Goal: Information Seeking & Learning: Learn about a topic

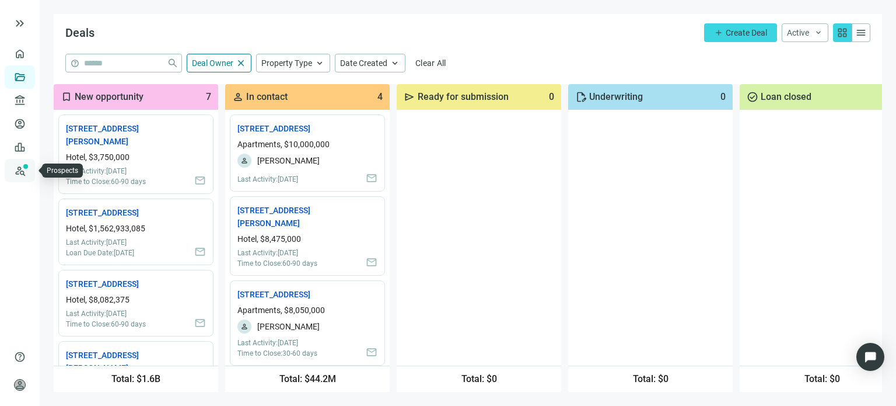
click at [29, 175] on link "Prospects New" at bounding box center [47, 170] width 37 height 23
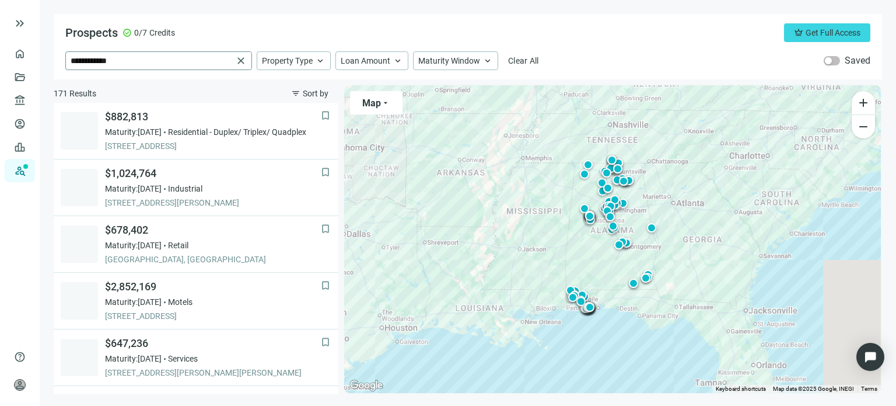
click at [242, 62] on span "close" at bounding box center [241, 61] width 12 height 12
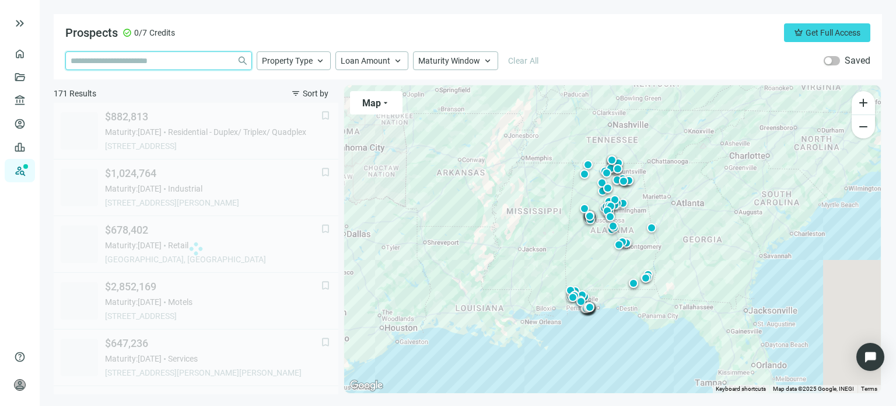
click at [154, 60] on input "search" at bounding box center [152, 61] width 162 height 18
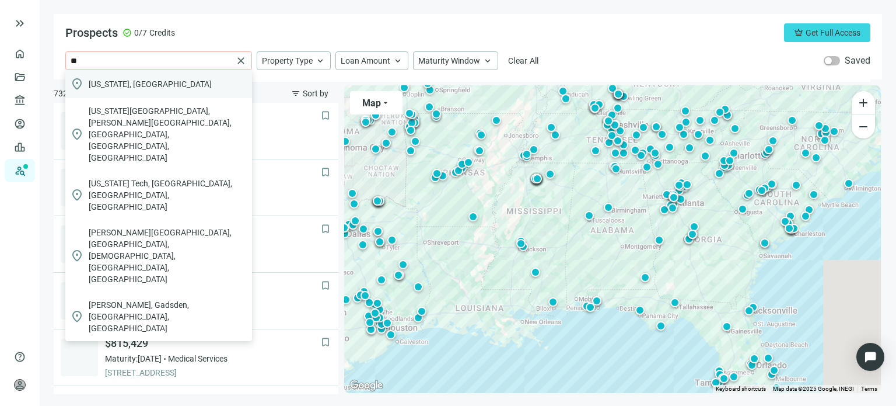
click at [111, 87] on span "Georgia, USA" at bounding box center [150, 84] width 123 height 12
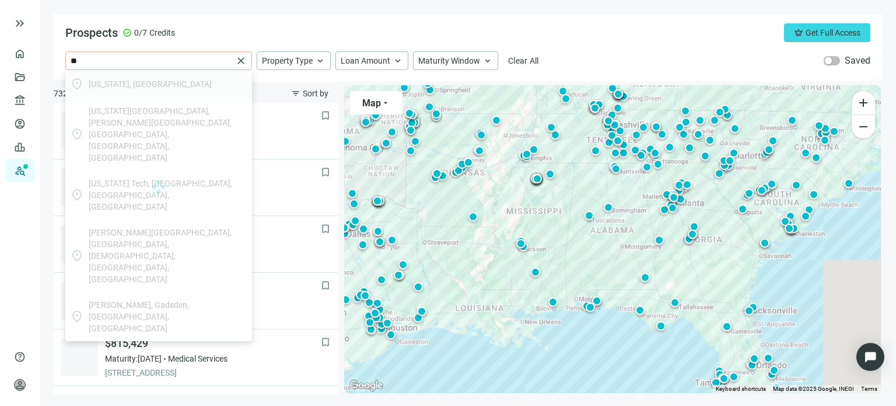
type input "**********"
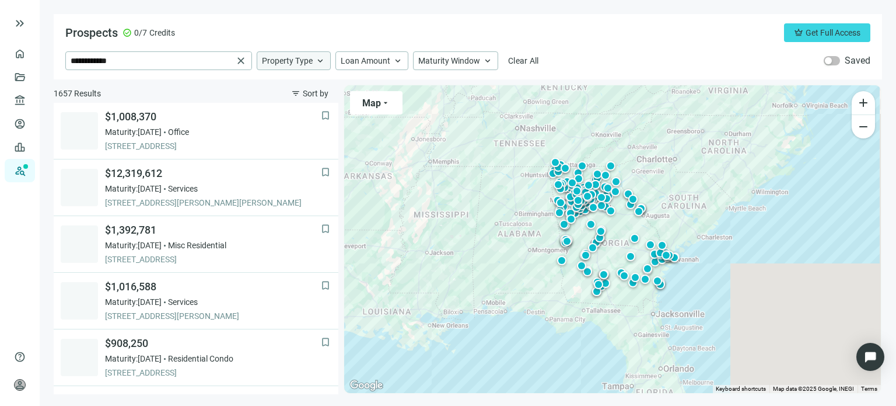
click at [317, 61] on span "keyboard_arrow_up" at bounding box center [320, 60] width 11 height 11
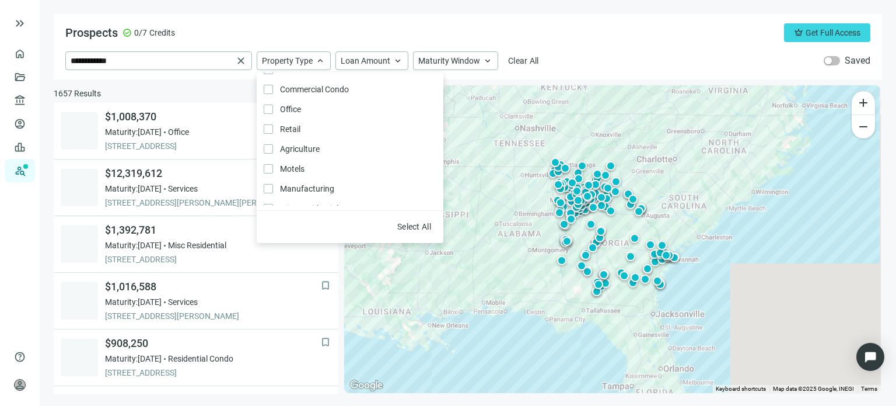
scroll to position [175, 0]
click at [602, 62] on div "**********" at bounding box center [467, 60] width 805 height 19
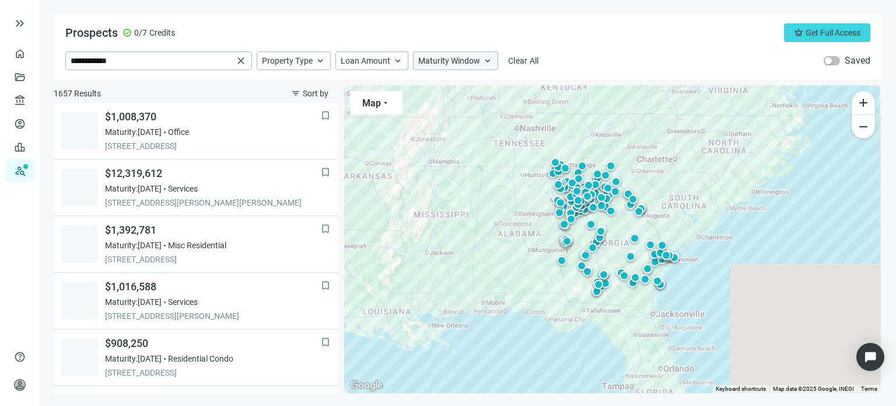
click at [484, 61] on span "keyboard_arrow_up" at bounding box center [488, 60] width 11 height 11
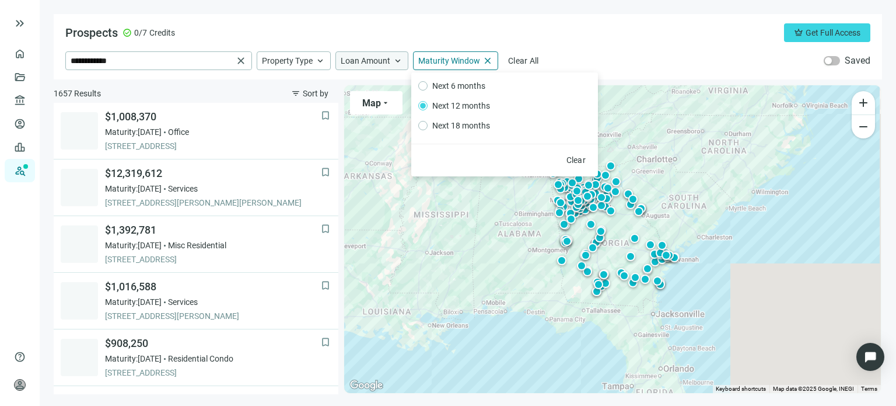
click at [385, 66] on div "Loan Amount keyboard_arrow_up" at bounding box center [372, 60] width 73 height 19
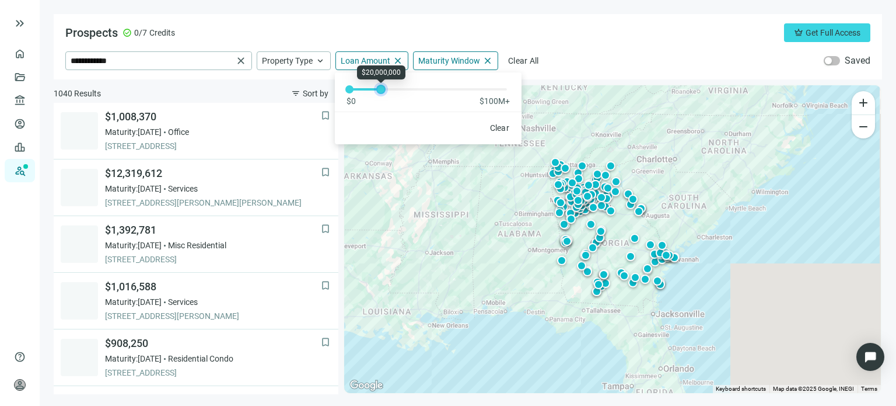
drag, startPoint x: 347, startPoint y: 88, endPoint x: 378, endPoint y: 90, distance: 31.0
click at [378, 90] on div at bounding box center [381, 89] width 6 height 6
click at [558, 42] on div "**********" at bounding box center [468, 46] width 829 height 65
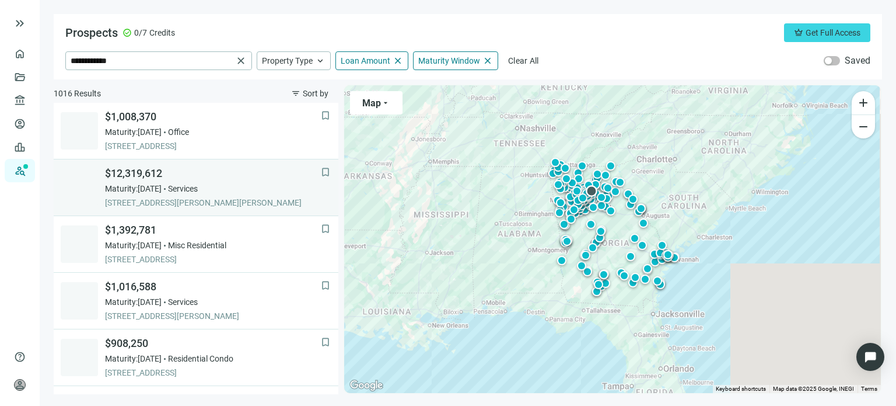
click at [154, 176] on span "$12,319,612" at bounding box center [213, 173] width 216 height 14
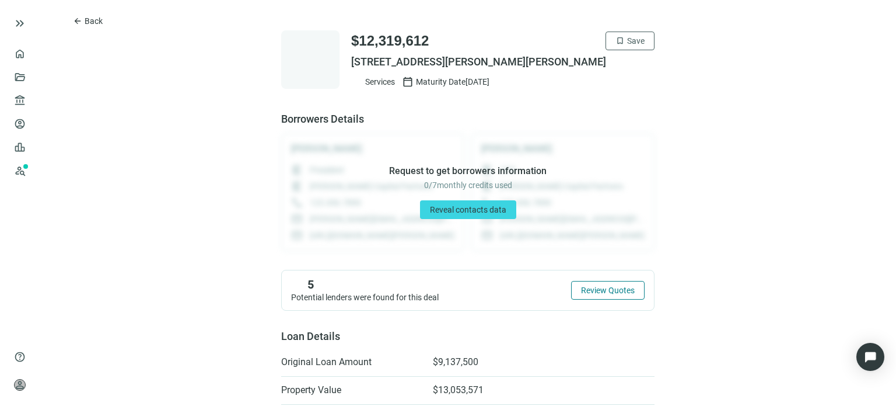
click at [600, 292] on span "Review Quotes" at bounding box center [608, 289] width 54 height 9
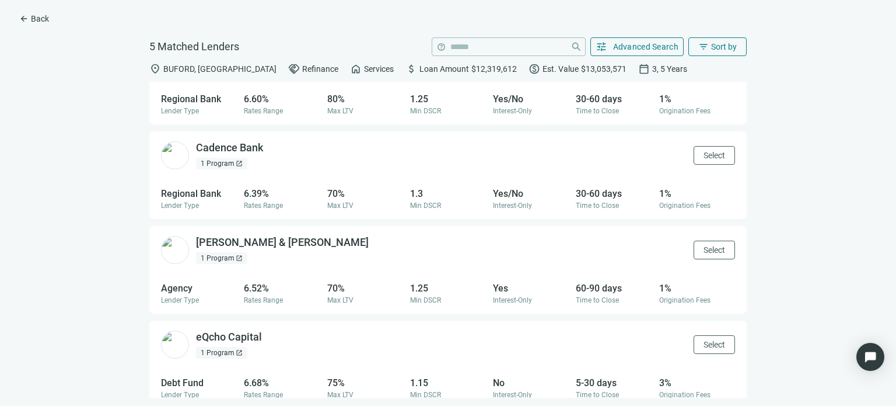
scroll to position [151, 0]
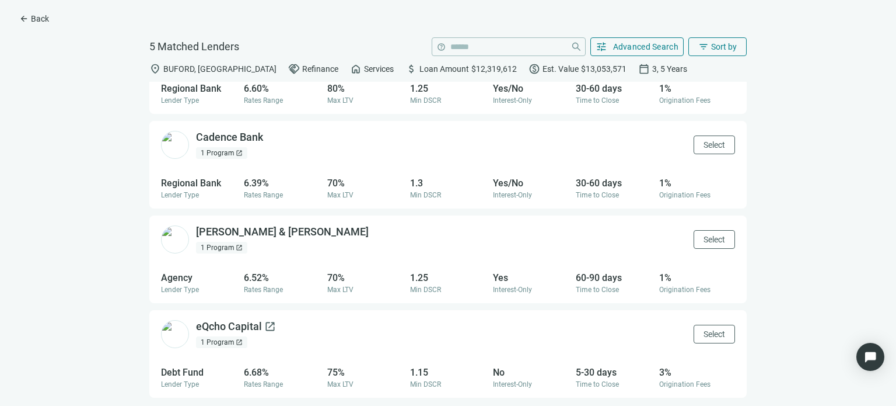
click at [211, 322] on div "eQcho Capital open_in_new" at bounding box center [236, 326] width 80 height 15
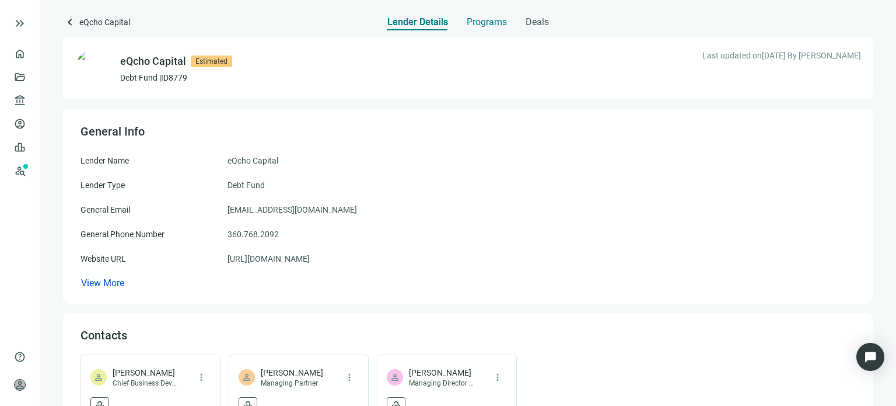
click at [474, 23] on span "Programs" at bounding box center [487, 22] width 40 height 12
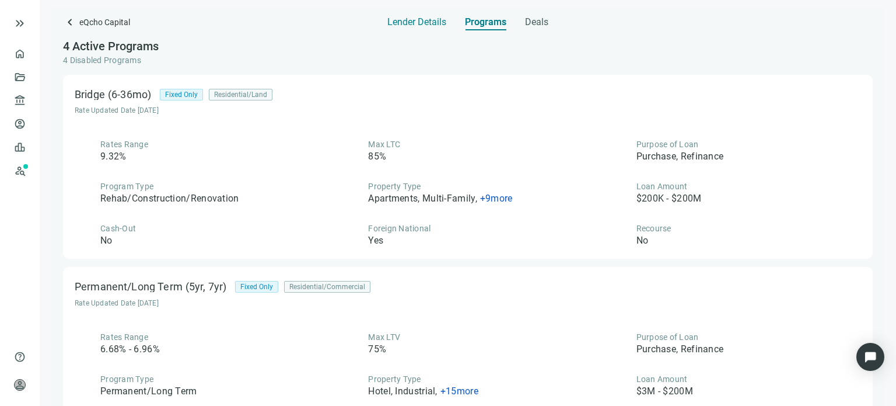
click at [411, 23] on span "Lender Details" at bounding box center [416, 22] width 59 height 12
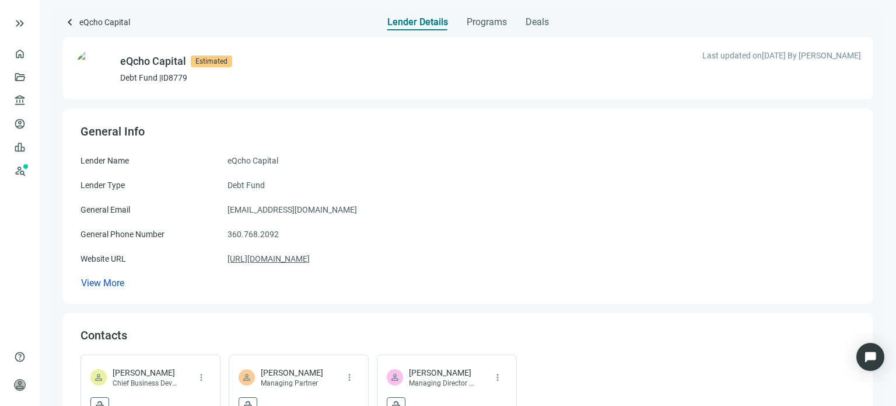
click at [259, 258] on link "[URL][DOMAIN_NAME]" at bounding box center [269, 258] width 82 height 13
click at [70, 23] on span "keyboard_arrow_left" at bounding box center [70, 22] width 14 height 14
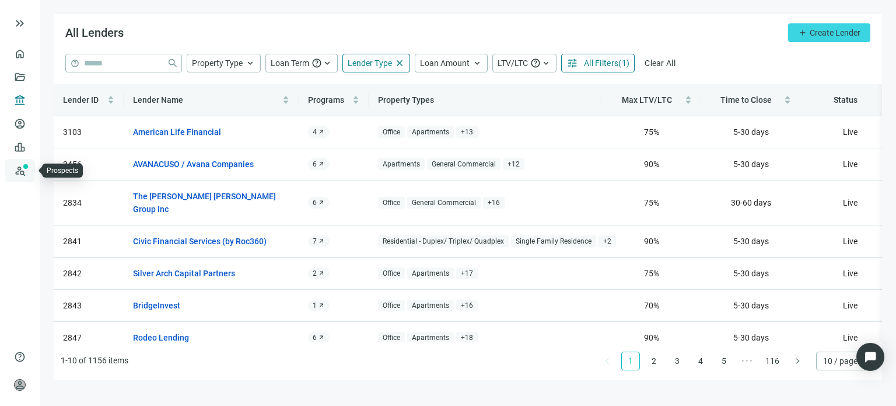
click at [29, 167] on link "Prospects New" at bounding box center [47, 170] width 37 height 23
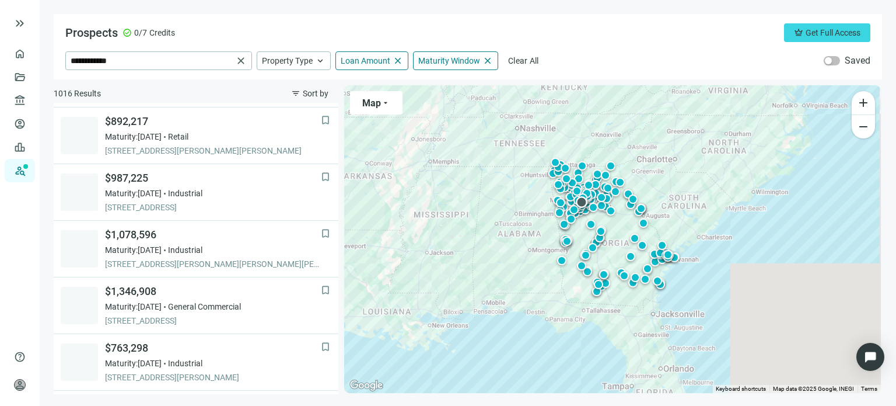
scroll to position [467, 0]
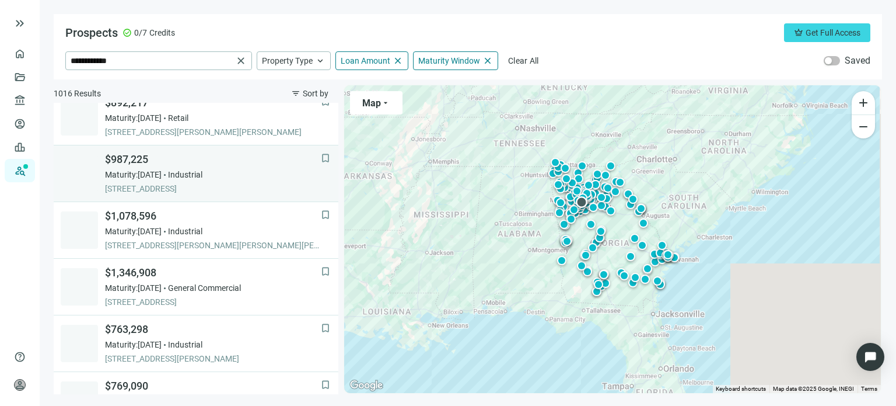
click at [162, 172] on span "Maturity: [DATE]" at bounding box center [133, 175] width 57 height 12
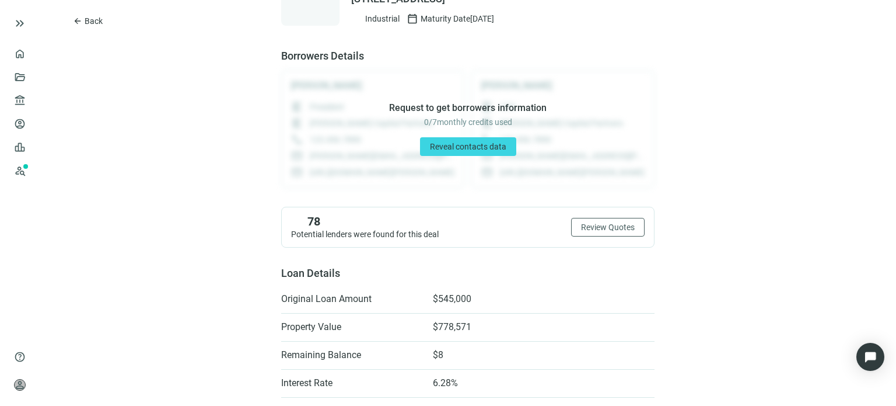
scroll to position [58, 0]
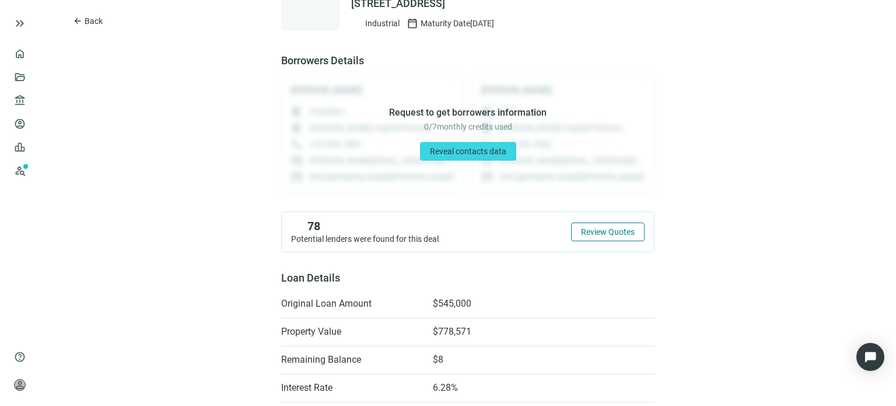
click at [595, 233] on span "Review Quotes" at bounding box center [608, 231] width 54 height 9
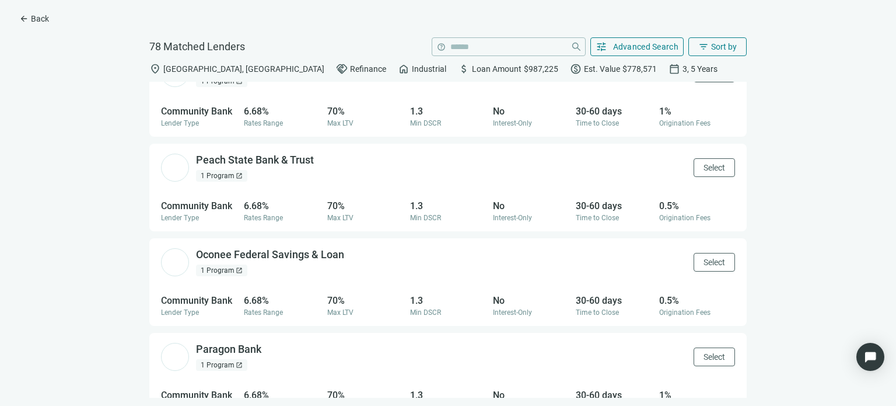
scroll to position [4796, 0]
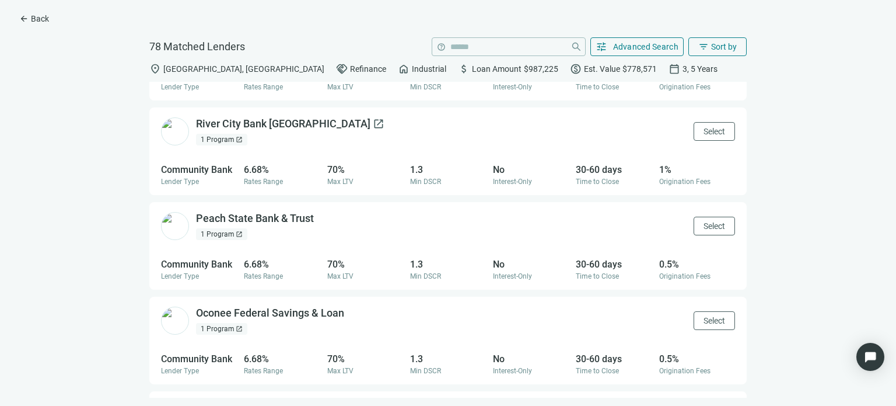
click at [259, 131] on div "River City Bank GA open_in_new" at bounding box center [290, 124] width 188 height 15
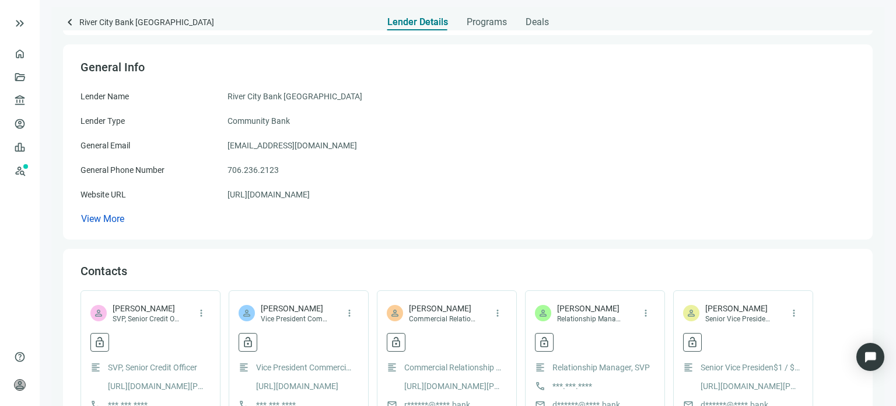
scroll to position [58, 0]
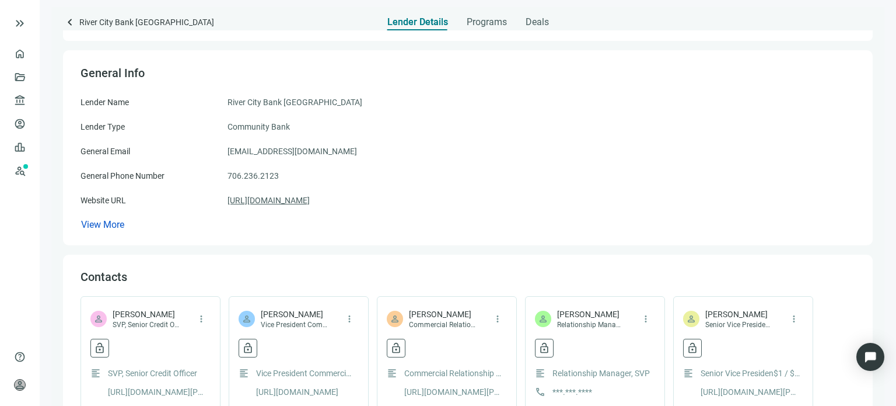
click at [305, 203] on link "https://www.rivercity.bank/" at bounding box center [269, 200] width 82 height 13
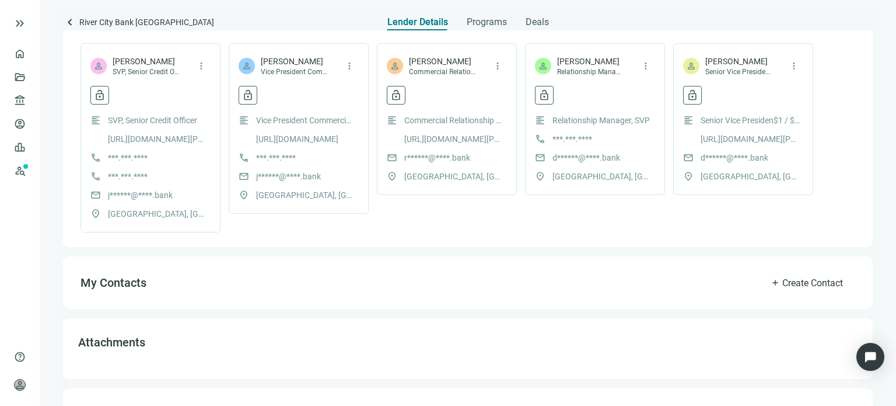
scroll to position [292, 0]
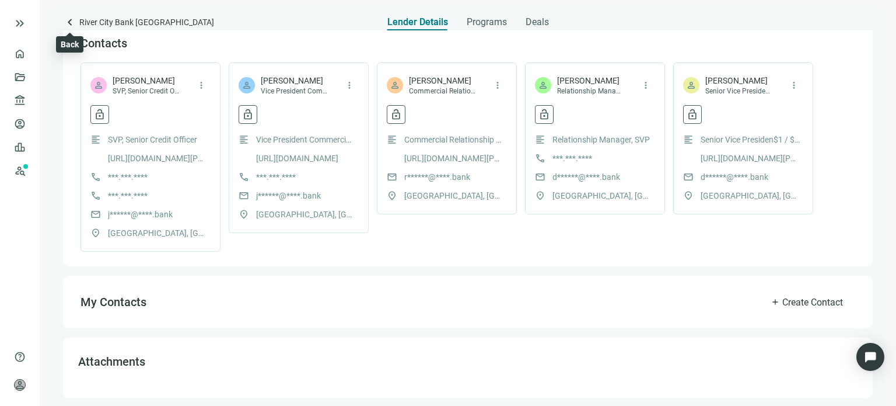
click at [70, 23] on span "keyboard_arrow_left" at bounding box center [70, 22] width 14 height 14
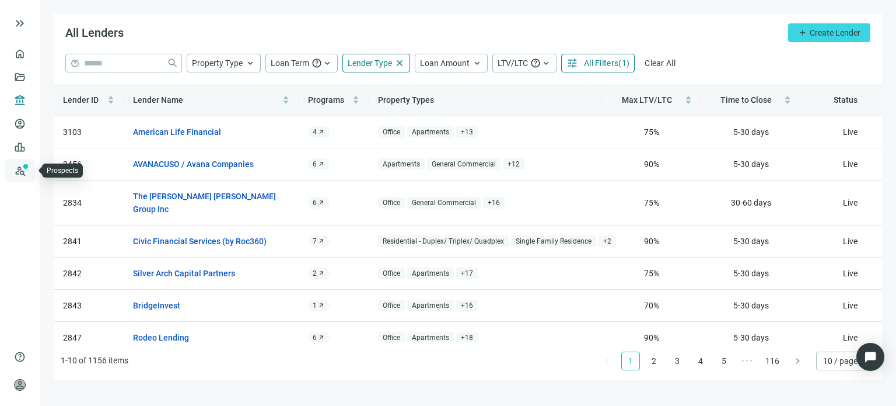
click at [29, 175] on link "Prospects New" at bounding box center [47, 170] width 37 height 23
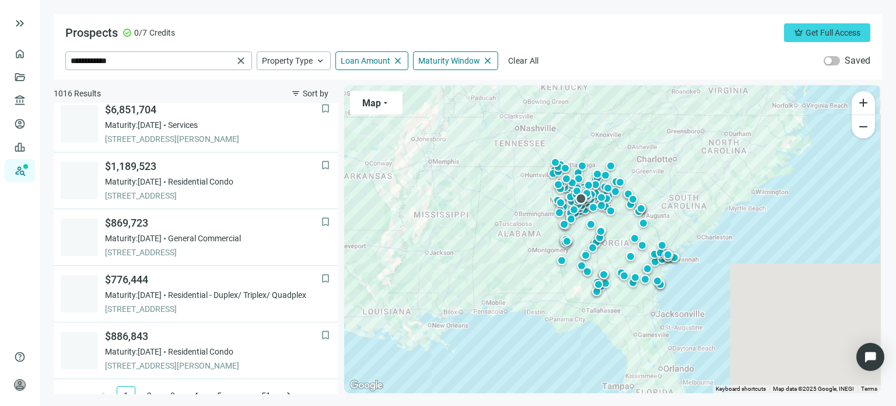
scroll to position [871, 0]
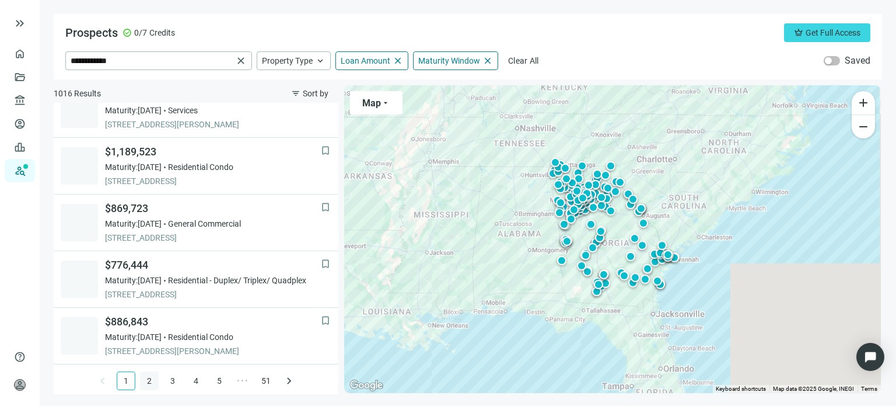
click at [144, 378] on link "2" at bounding box center [150, 381] width 18 height 18
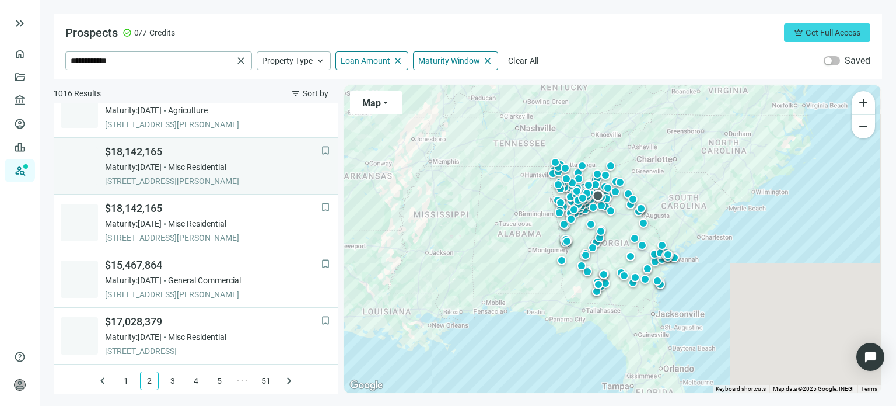
click at [147, 166] on span "Maturity: 12.31.2025" at bounding box center [133, 167] width 57 height 12
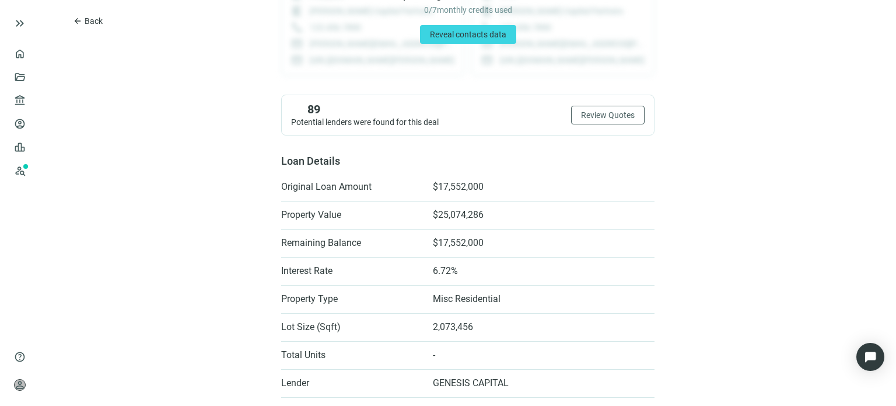
scroll to position [117, 0]
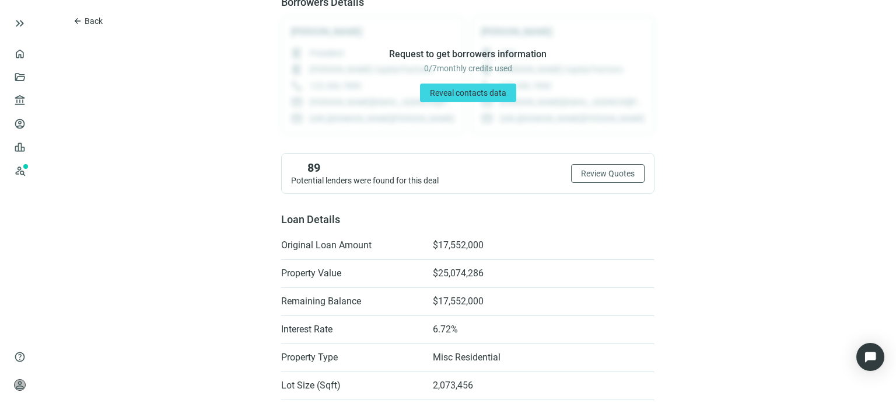
click at [591, 114] on div "Request to get borrowers information 0 / 7 monthly credits used Reveal contacts…" at bounding box center [467, 75] width 373 height 118
click at [604, 174] on span "Review Quotes" at bounding box center [608, 173] width 54 height 9
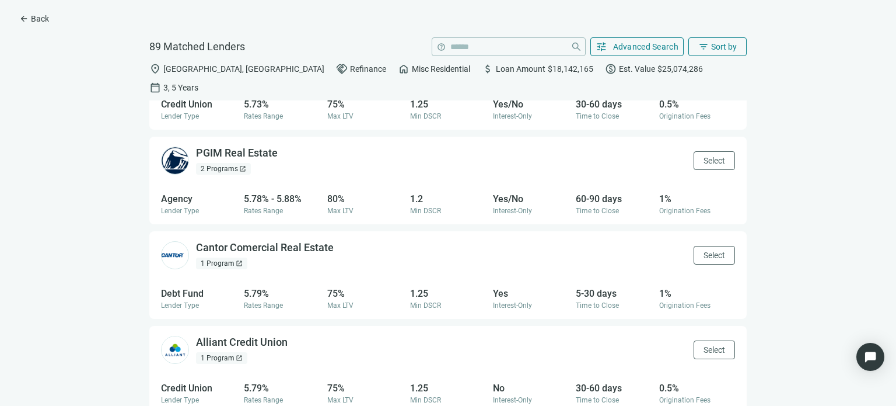
scroll to position [3993, 0]
